Goal: Find specific page/section: Find specific page/section

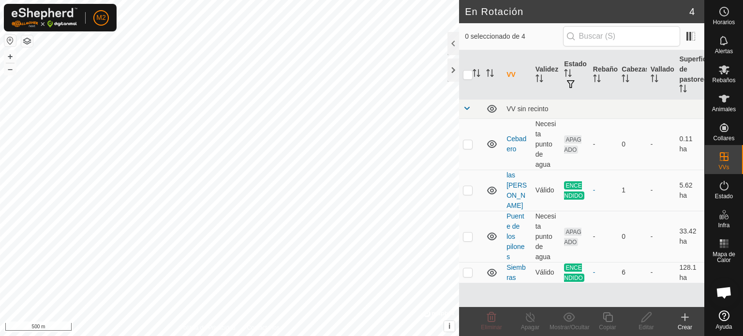
scroll to position [936, 0]
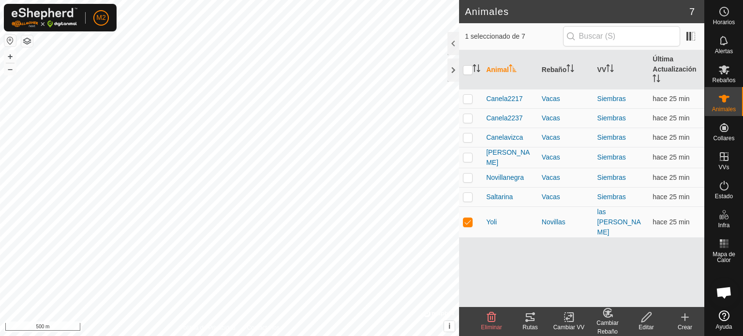
click at [534, 317] on icon at bounding box center [531, 318] width 12 height 12
click at [530, 319] on icon at bounding box center [531, 318] width 12 height 12
